Goal: Task Accomplishment & Management: Manage account settings

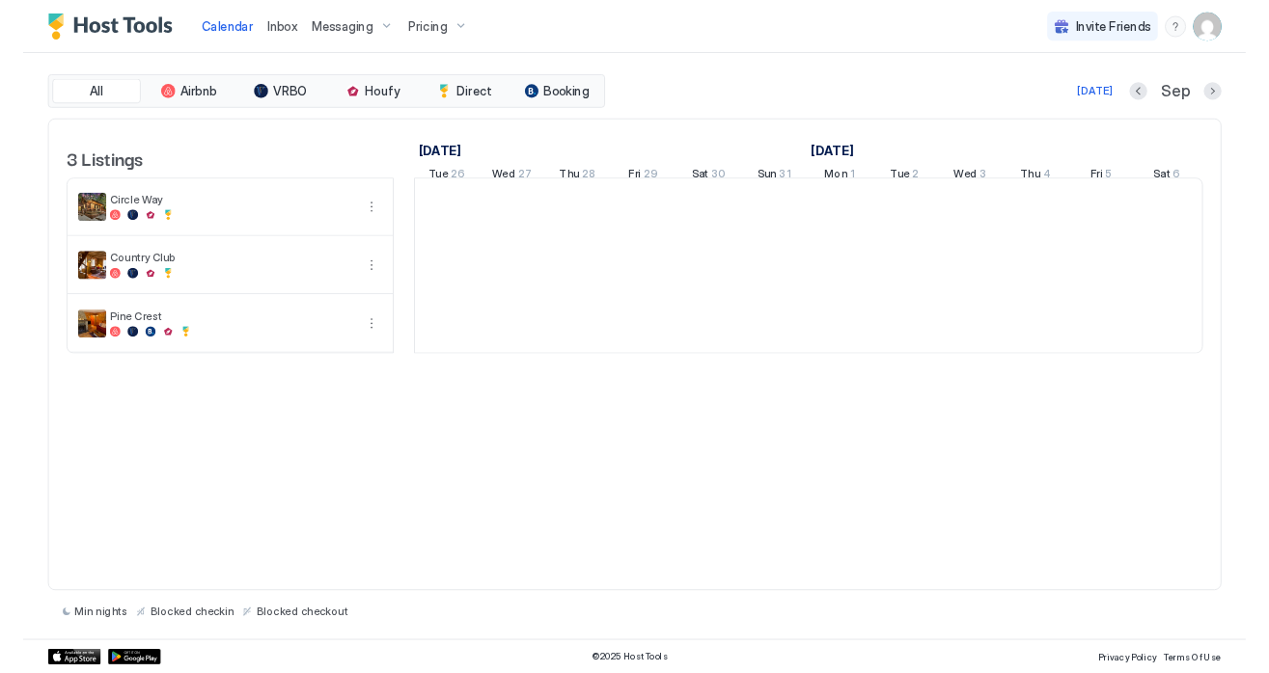
scroll to position [0, 1071]
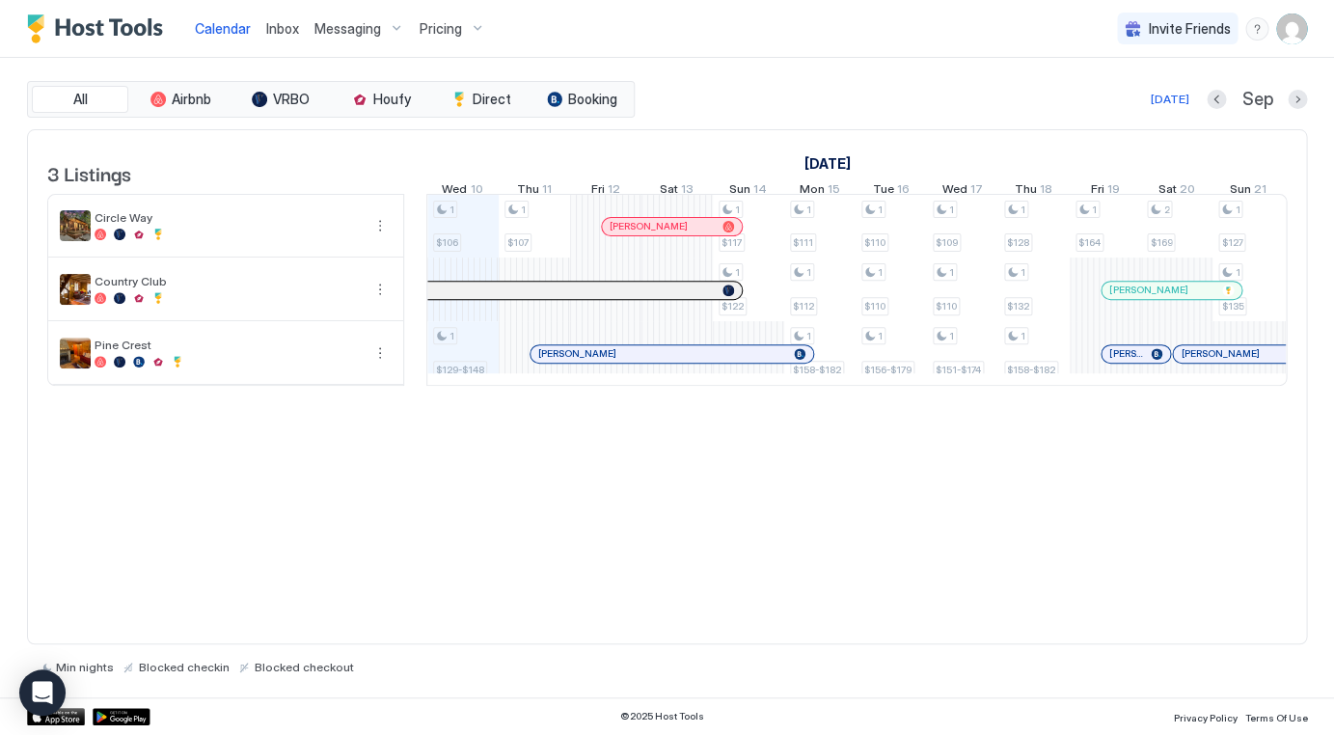
click at [63, 614] on div "3 Listings [DATE] [DATE] [DATE] Tue 26 Wed 27 Thu 28 Fri 29 Sat 30 Sun 31 Mon 1…" at bounding box center [667, 387] width 1280 height 516
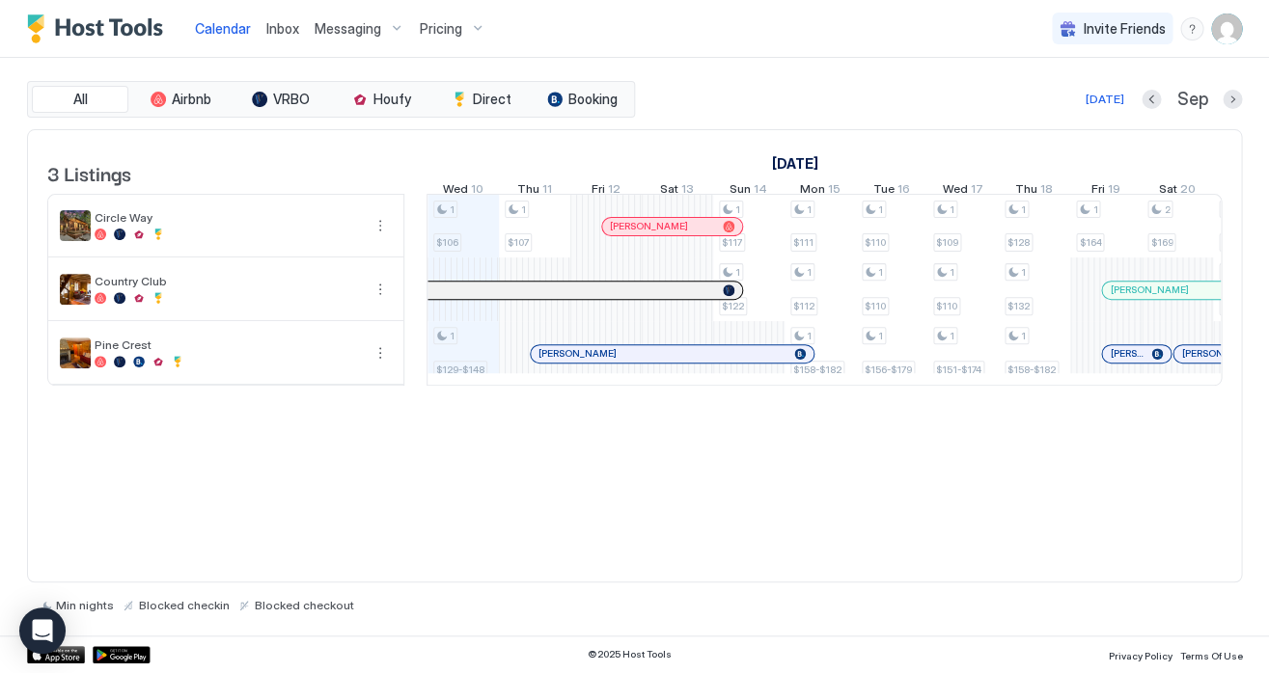
click at [1227, 31] on img "User profile" at bounding box center [1226, 29] width 31 height 31
click at [1068, 104] on span "Settings" at bounding box center [1051, 107] width 52 height 17
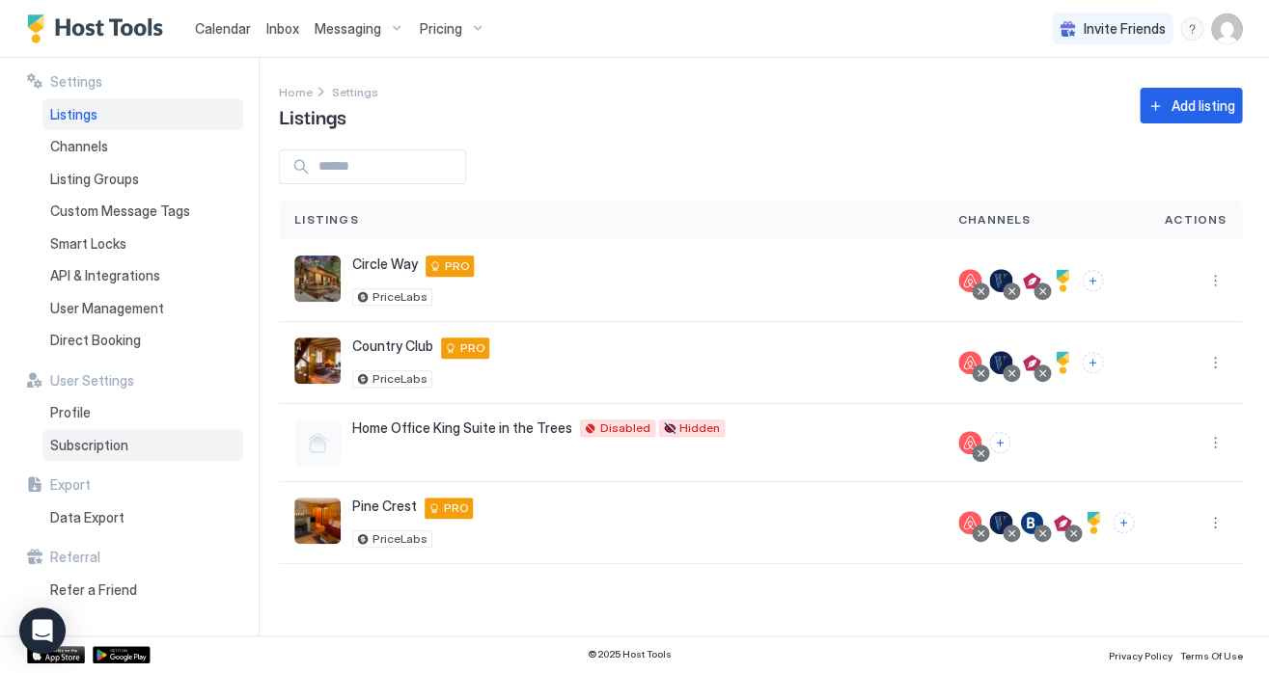
click at [116, 437] on span "Subscription" at bounding box center [89, 445] width 78 height 17
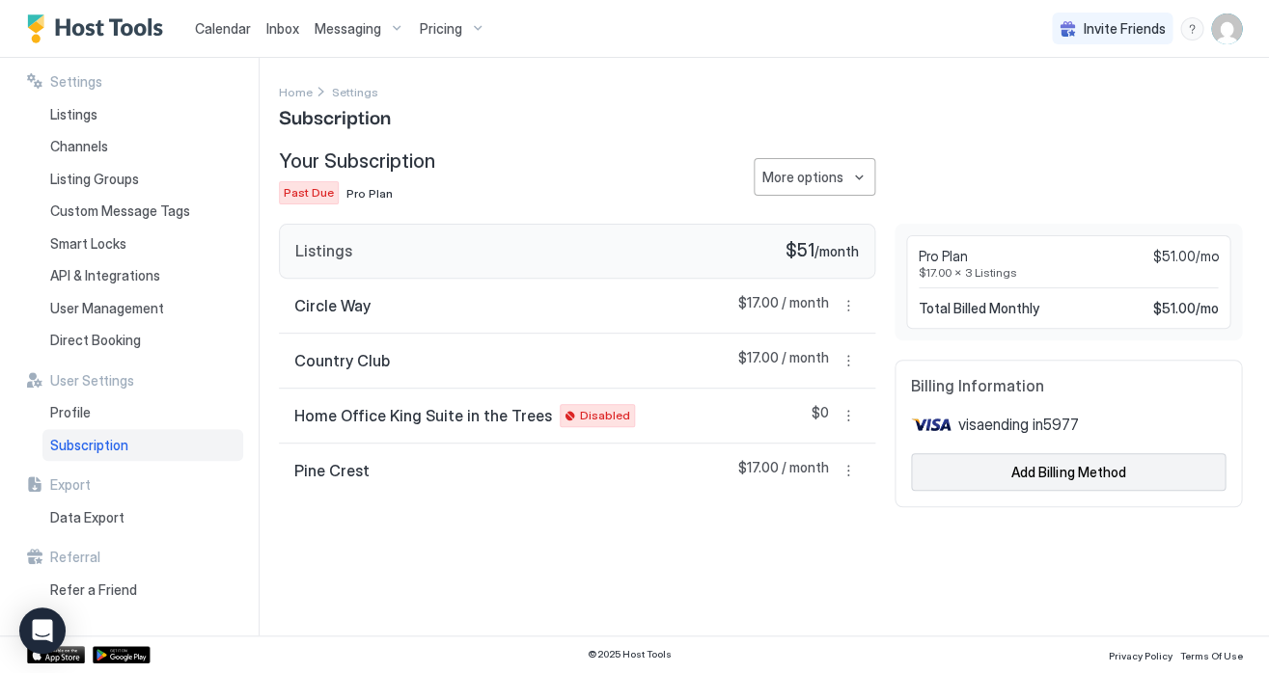
click at [1079, 471] on div "Add Billing Method" at bounding box center [1068, 472] width 114 height 20
